Goal: Answer question/provide support

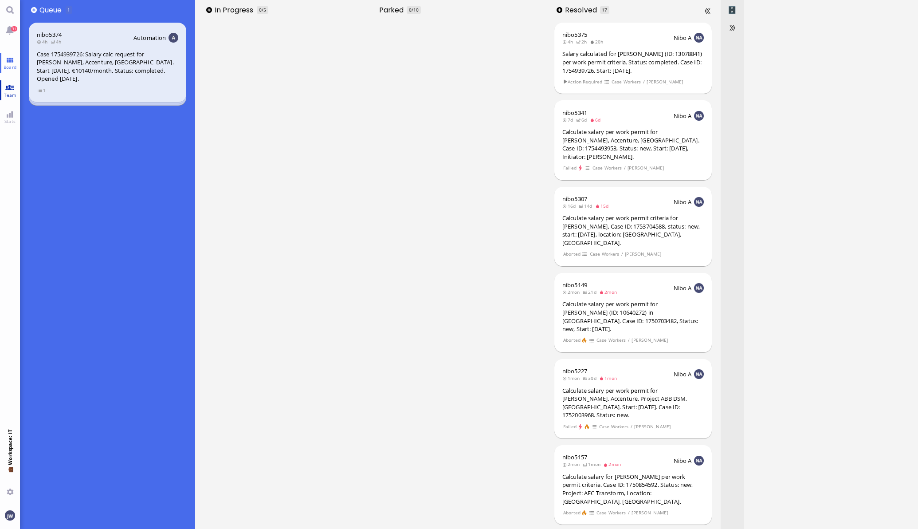
click at [9, 86] on link "Team" at bounding box center [10, 90] width 20 height 20
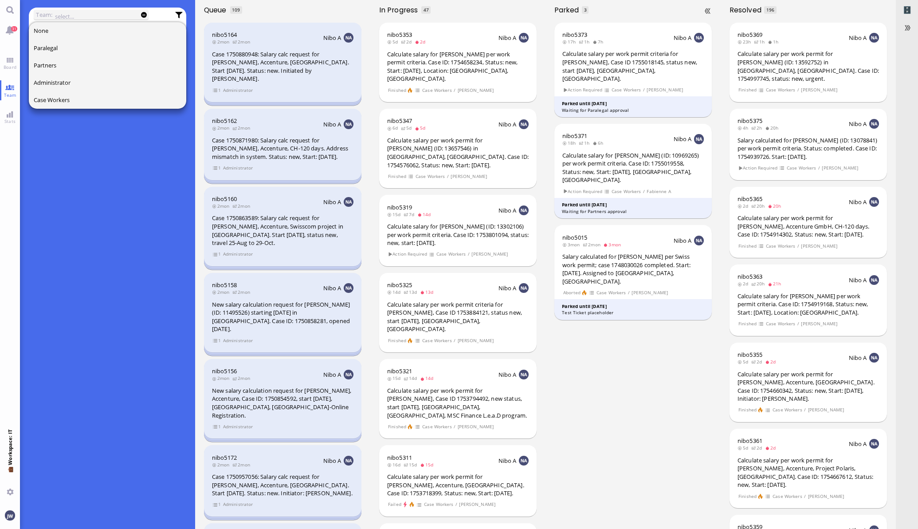
click at [605, 390] on div "nibo5373 17h 1h 7h Nibo A Calculate salary per work permit criteria for [PERSON…" at bounding box center [633, 274] width 175 height 509
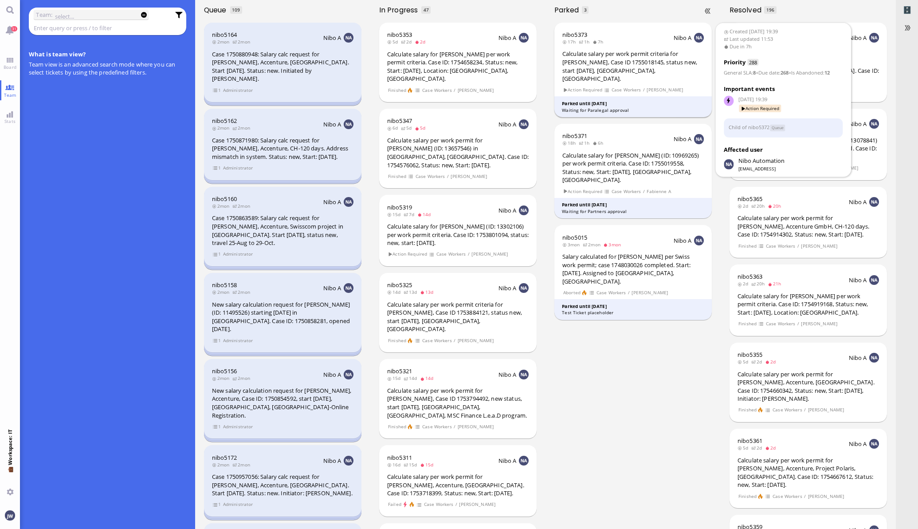
click at [648, 59] on div "Calculate salary per work permit criteria for [PERSON_NAME], Case ID 1755018145…" at bounding box center [632, 66] width 141 height 33
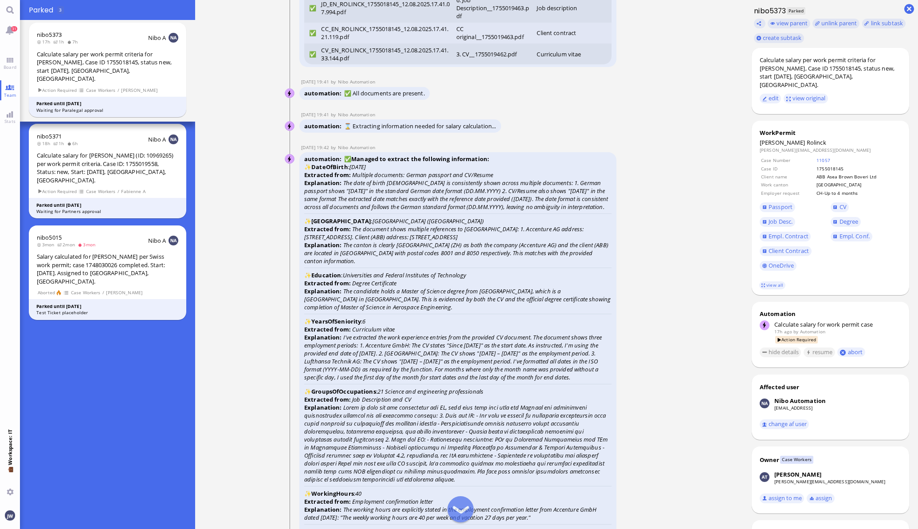
scroll to position [-2328, 0]
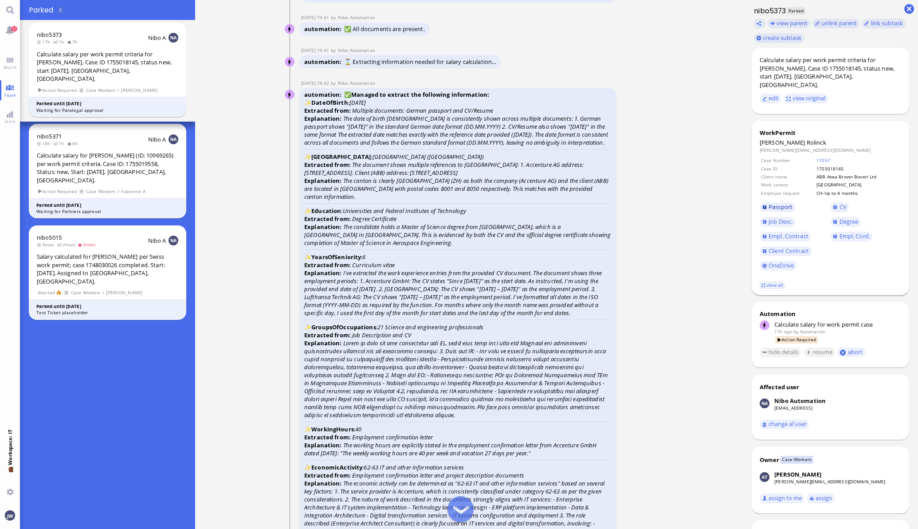
click at [777, 203] on span "Passport" at bounding box center [781, 207] width 24 height 8
click at [769, 217] on span "Job Desc." at bounding box center [781, 221] width 24 height 8
click at [840, 203] on span "CV" at bounding box center [843, 207] width 7 height 8
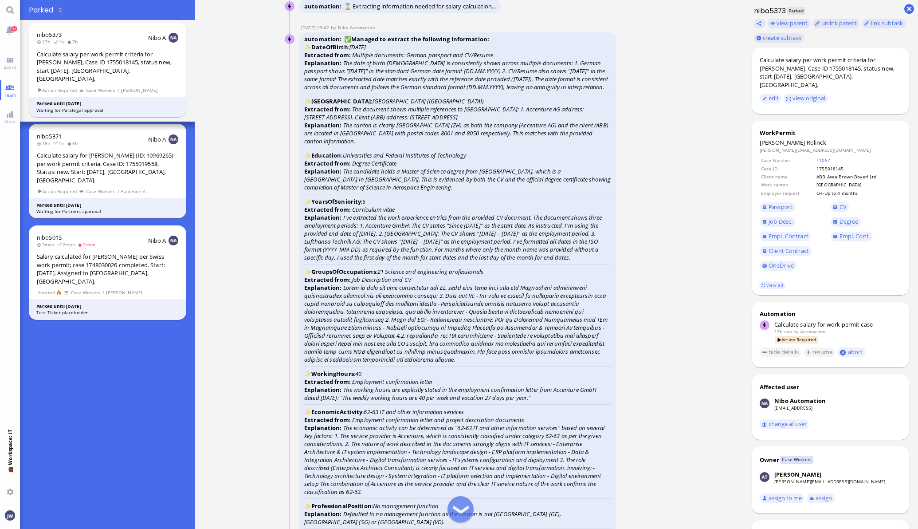
scroll to position [-2218, 0]
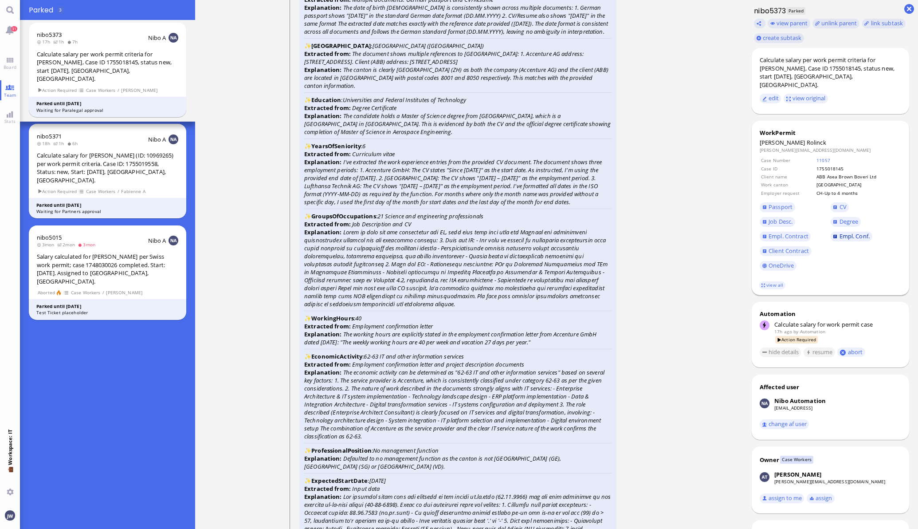
click at [845, 232] on span "Empl. Conf." at bounding box center [855, 236] width 30 height 8
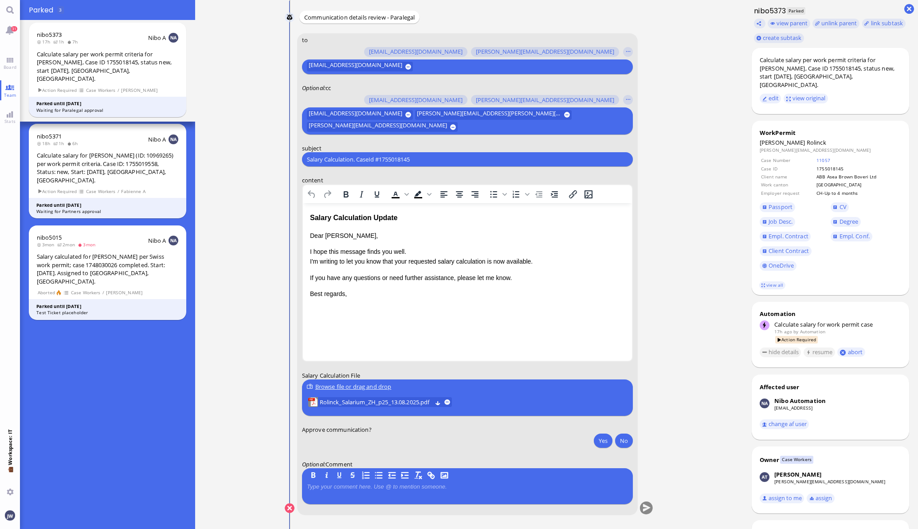
scroll to position [0, 0]
click at [807, 138] on span "Rolinck" at bounding box center [817, 142] width 20 height 8
copy span "Rolinck"
click at [358, 153] on div "Salary Calculation. CaseId #1755018145 Please type something" at bounding box center [467, 159] width 331 height 14
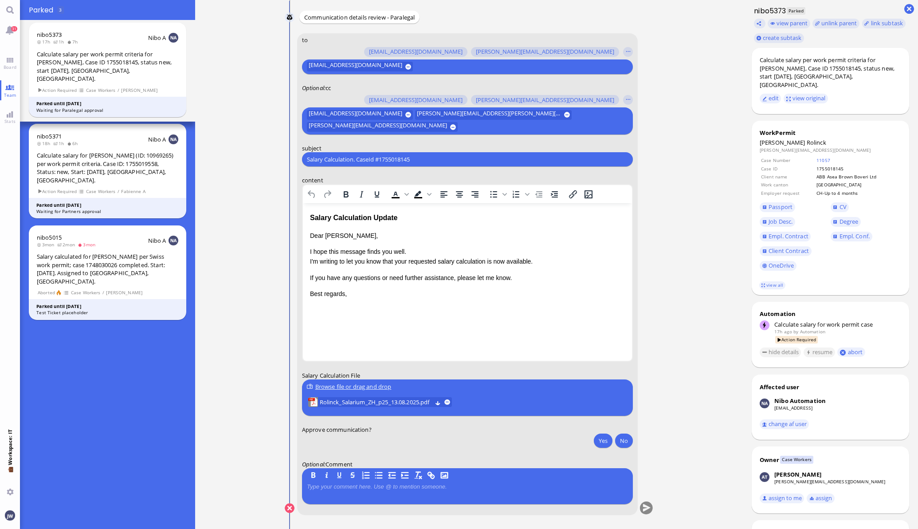
click at [358, 153] on div "Salary Calculation. CaseId #1755018145 Please type something" at bounding box center [467, 159] width 331 height 14
click at [361, 164] on div "Salary Calculation. CaseId #1755018145 Please type something" at bounding box center [467, 159] width 331 height 14
click at [363, 157] on input "Salary Calculation. CaseId #1755018145" at bounding box center [467, 159] width 321 height 9
paste input "PazPerTout new case: [PERSON_NAME] (1755018145 / 14009983), Employer Request: C…"
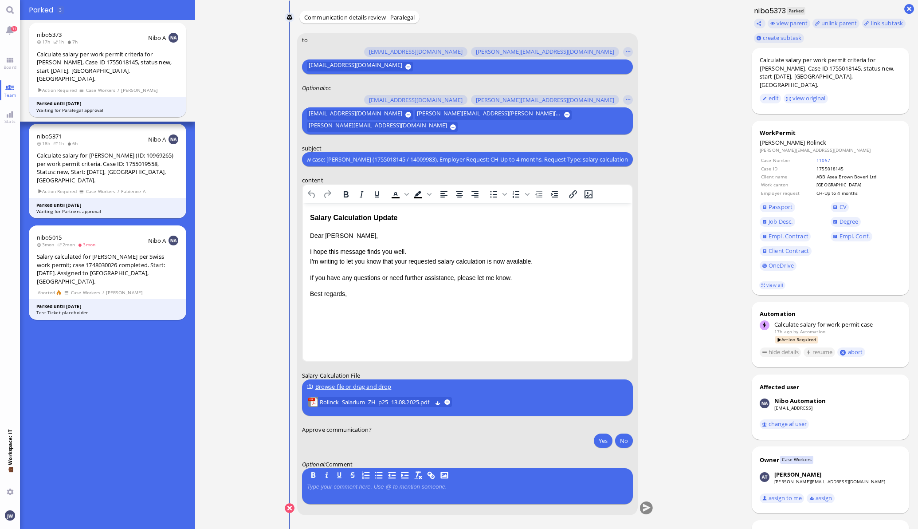
type input "PazPerTout new case: [PERSON_NAME] (1755018145 / 14009983), Employer Request: C…"
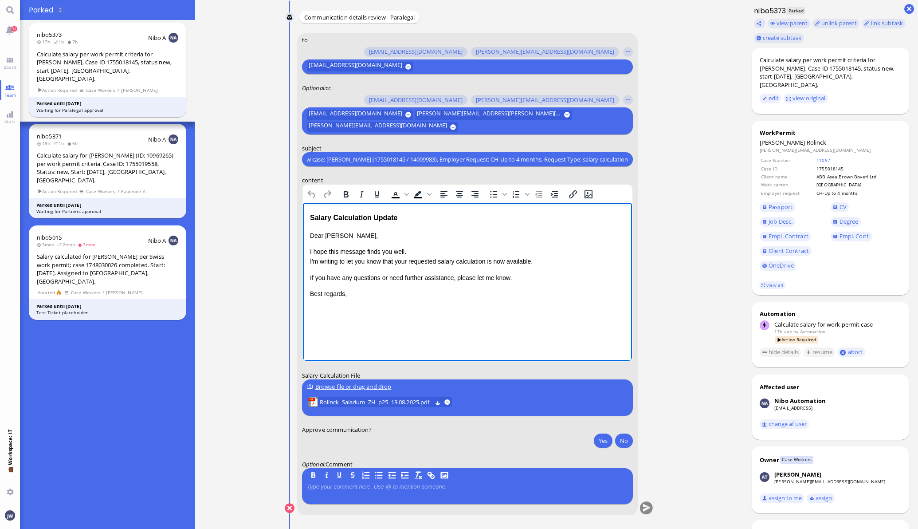
scroll to position [0, 0]
drag, startPoint x: 399, startPoint y: 218, endPoint x: 281, endPoint y: 216, distance: 118.4
click at [302, 216] on html "Salary Calculation Update Dear [PERSON_NAME], I hope this message finds you wel…" at bounding box center [466, 255] width 329 height 105
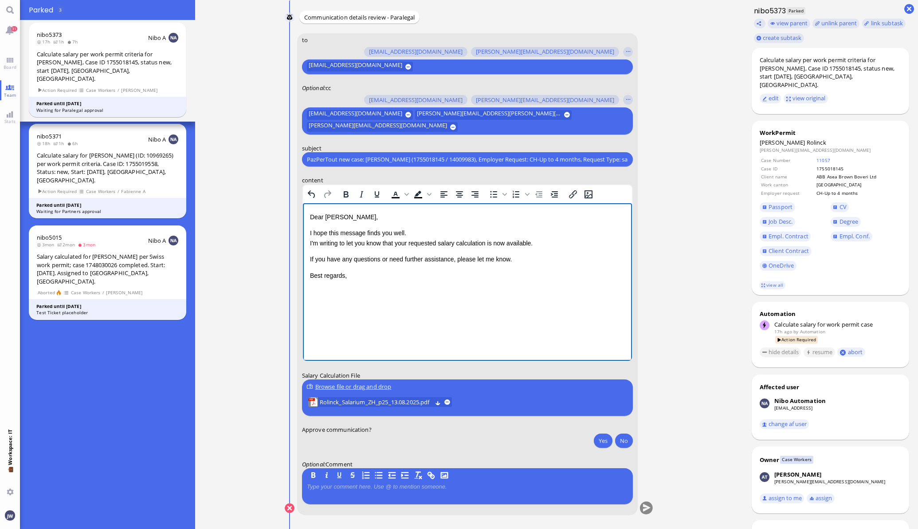
click at [405, 245] on p "I hope this message finds you well. I'm writing to let you know that your reque…" at bounding box center [467, 238] width 315 height 20
click at [485, 243] on p "I hope this message finds you well. I'm writing to let you know that the reques…" at bounding box center [467, 238] width 315 height 20
click at [513, 243] on p "I hope this message finds you well. I'm writing to let you know that the reques…" at bounding box center [467, 238] width 315 height 20
click at [794, 67] on div "Calculate salary per work permit criteria for [PERSON_NAME], Case ID 1755018145…" at bounding box center [830, 72] width 141 height 33
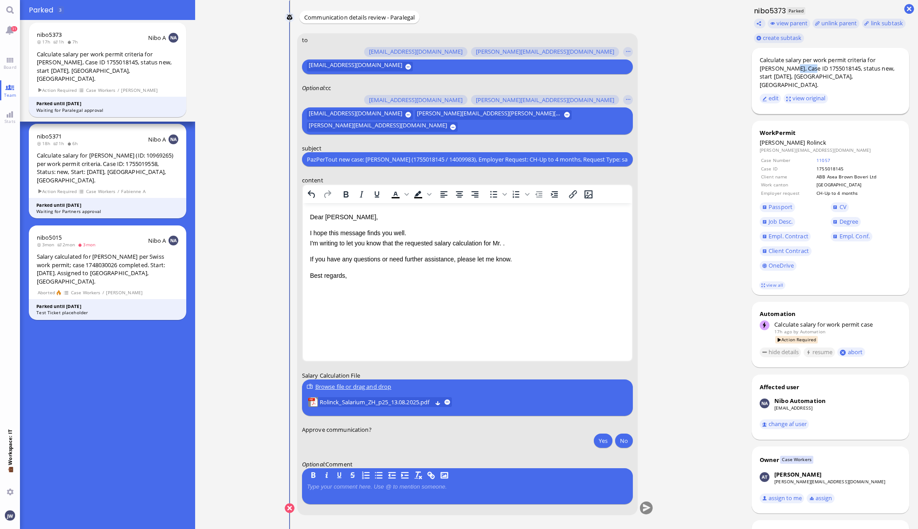
click at [794, 67] on div "Calculate salary per work permit criteria for [PERSON_NAME], Case ID 1755018145…" at bounding box center [830, 72] width 141 height 33
copy div "Rolinck"
drag, startPoint x: 506, startPoint y: 246, endPoint x: 530, endPoint y: 239, distance: 25.3
click at [506, 245] on p "I hope this message finds you well. I'm writing to let you know that the reques…" at bounding box center [467, 238] width 315 height 20
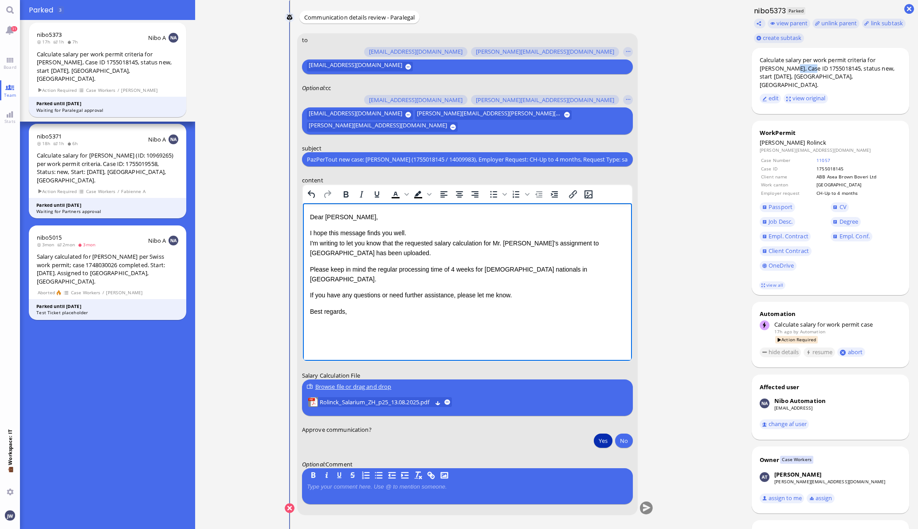
click at [605, 439] on button "Yes" at bounding box center [603, 440] width 19 height 14
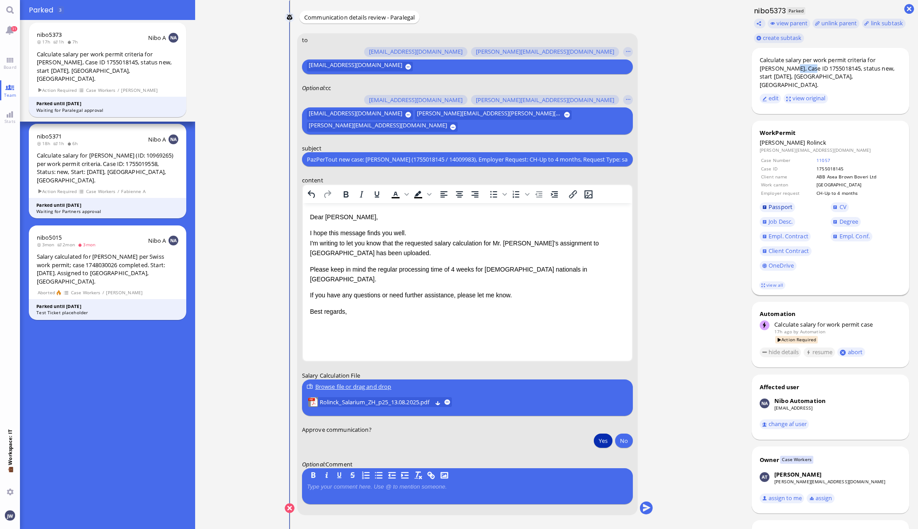
click at [780, 203] on span "Passport" at bounding box center [781, 207] width 24 height 8
click at [840, 203] on span "CV" at bounding box center [843, 207] width 7 height 8
click at [862, 232] on span "Empl. Conf." at bounding box center [855, 236] width 30 height 8
click at [771, 247] on span "Client Contract" at bounding box center [789, 251] width 40 height 8
click at [349, 254] on p "I hope this message finds you well. I'm writing to let you know that the reques…" at bounding box center [467, 243] width 315 height 30
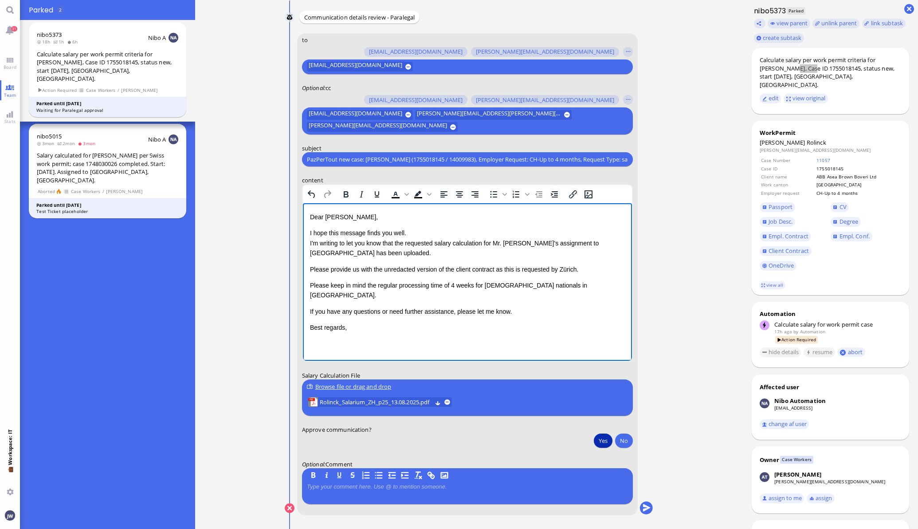
click at [322, 268] on p "Please provide us with the unredacted version of the client contract as this is…" at bounding box center [467, 269] width 315 height 10
click at [559, 267] on p "Please provide us with the unredacted version of the client contract as this is…" at bounding box center [467, 269] width 315 height 10
copy p "Please provide us with the unredacted version of the client contract as this is…"
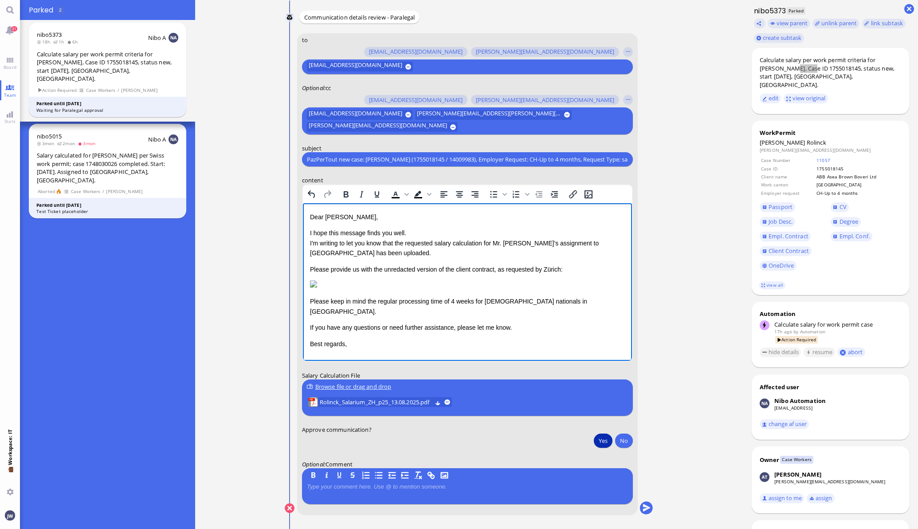
scroll to position [255, 0]
drag, startPoint x: 461, startPoint y: 339, endPoint x: 281, endPoint y: 345, distance: 180.2
click at [302, 345] on html "Dear [PERSON_NAME], I hope this message finds you well. I'm writing to let you …" at bounding box center [466, 280] width 329 height 154
click at [645, 504] on button "submit" at bounding box center [646, 508] width 13 height 13
